Goal: Information Seeking & Learning: Learn about a topic

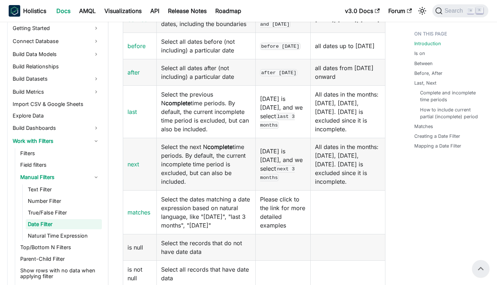
scroll to position [133, 0]
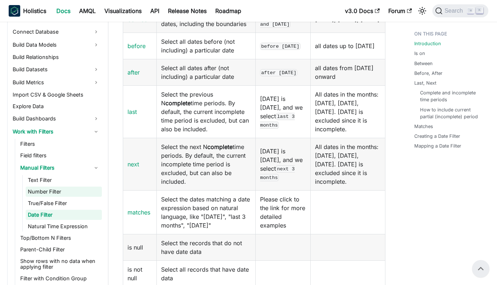
click at [47, 192] on link "Number Filter" at bounding box center [64, 191] width 76 height 10
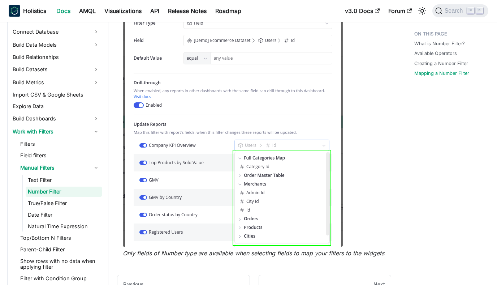
scroll to position [633, 0]
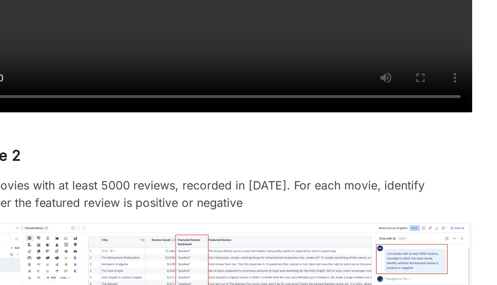
scroll to position [2505, 0]
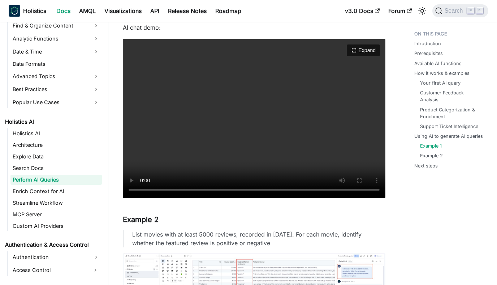
click at [228, 149] on video "Your browser does not support embedding video, but you can download it ." at bounding box center [254, 118] width 263 height 159
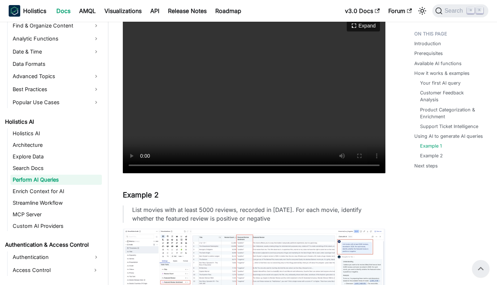
scroll to position [2511, 0]
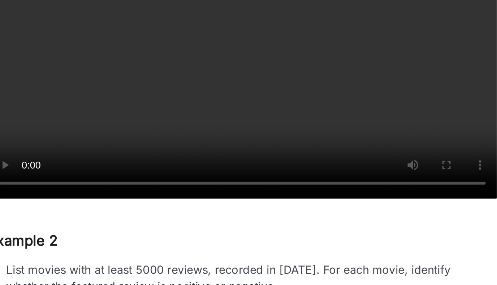
click at [302, 165] on video "Your browser does not support embedding video, but you can download it ." at bounding box center [254, 112] width 263 height 159
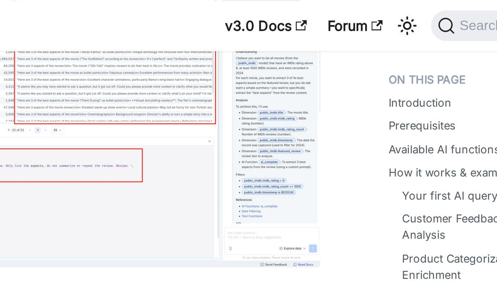
scroll to position [2403, 0]
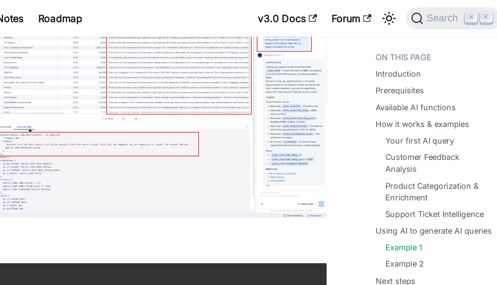
scroll to position [2387, 0]
